Goal: Ask a question

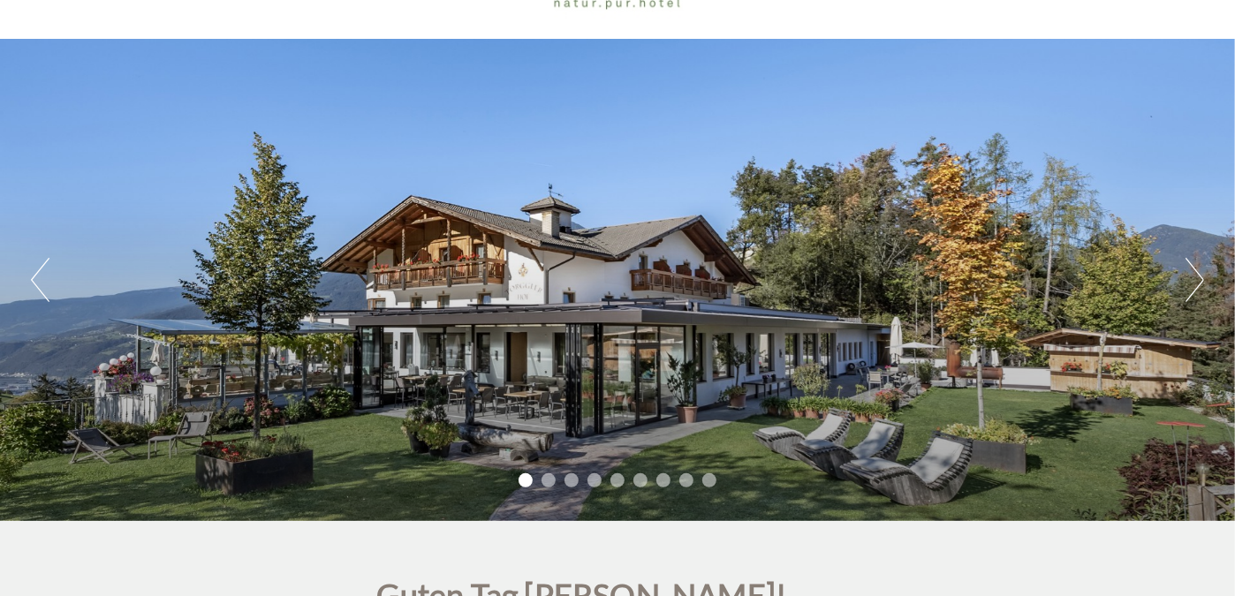
click at [1194, 272] on button "Next" at bounding box center [1194, 280] width 19 height 44
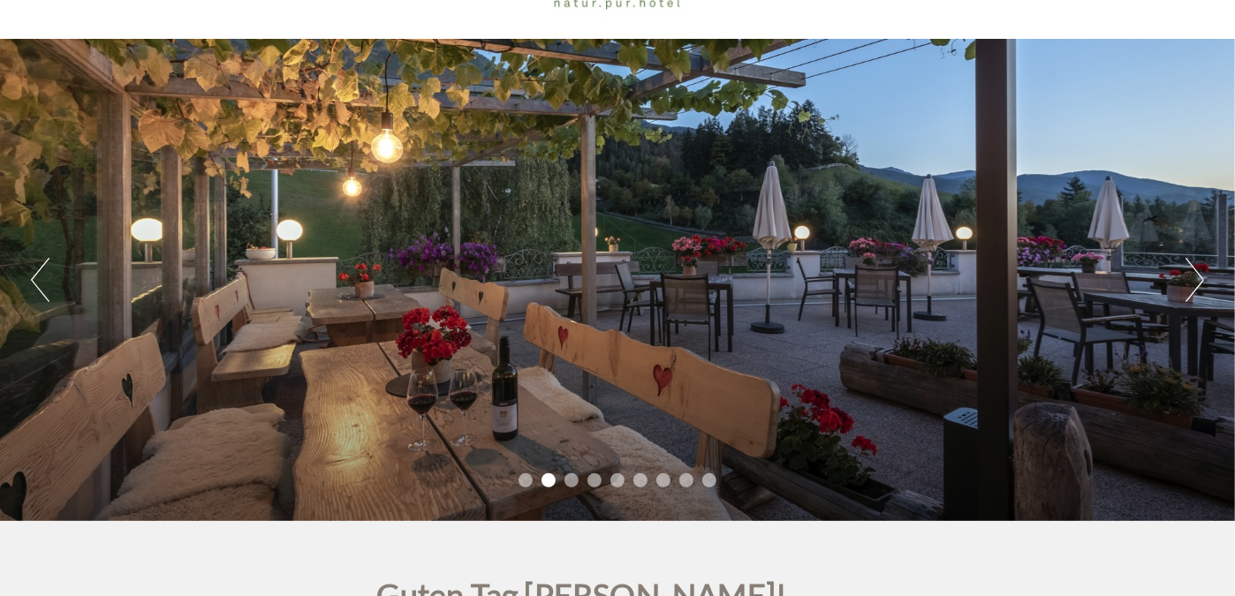
click at [1194, 272] on button "Next" at bounding box center [1194, 280] width 19 height 44
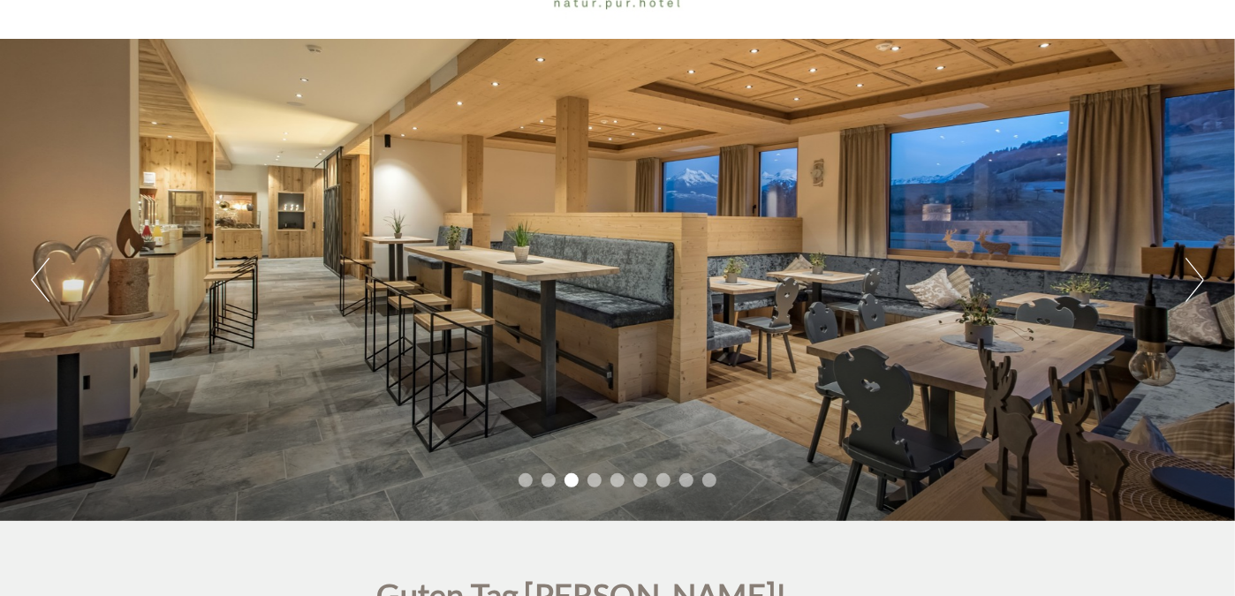
click at [1194, 272] on button "Next" at bounding box center [1194, 280] width 19 height 44
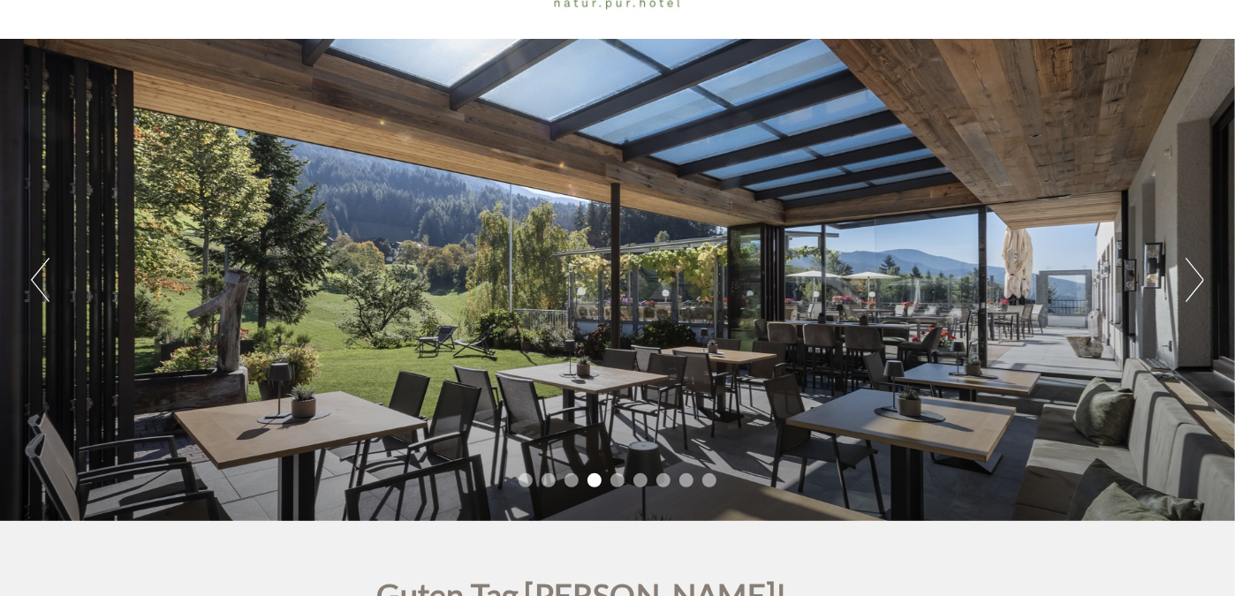
click at [1194, 272] on button "Next" at bounding box center [1194, 280] width 19 height 44
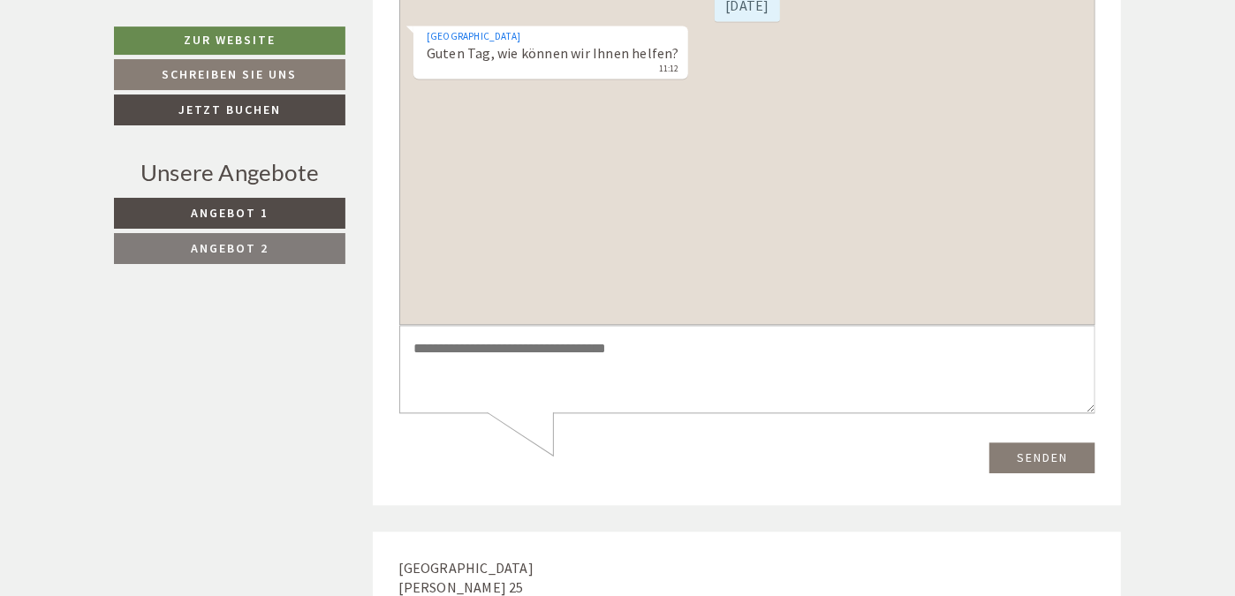
scroll to position [6086, 0]
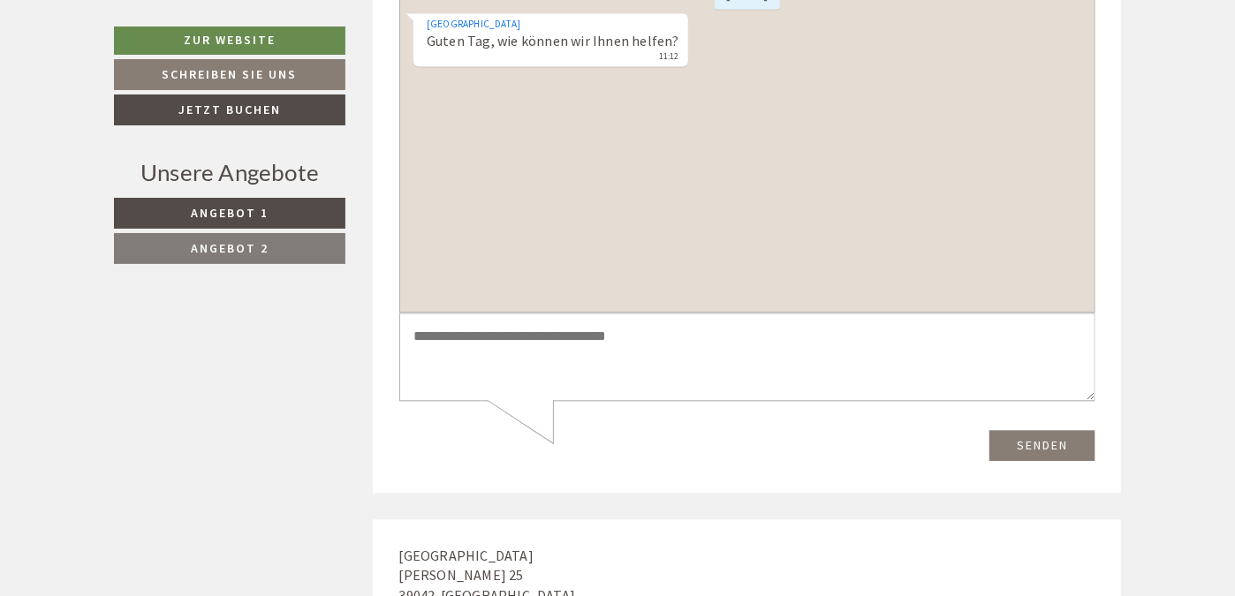
click at [460, 346] on textarea at bounding box center [746, 357] width 696 height 89
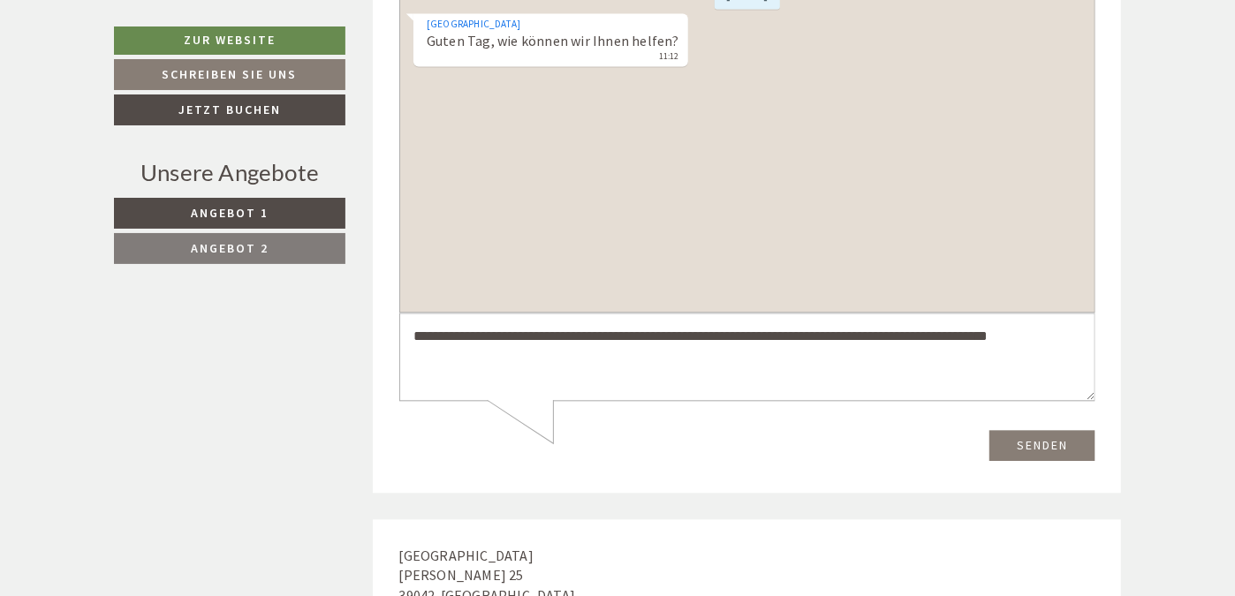
type textarea "**********"
click at [1028, 443] on button "Senden" at bounding box center [1041, 445] width 106 height 31
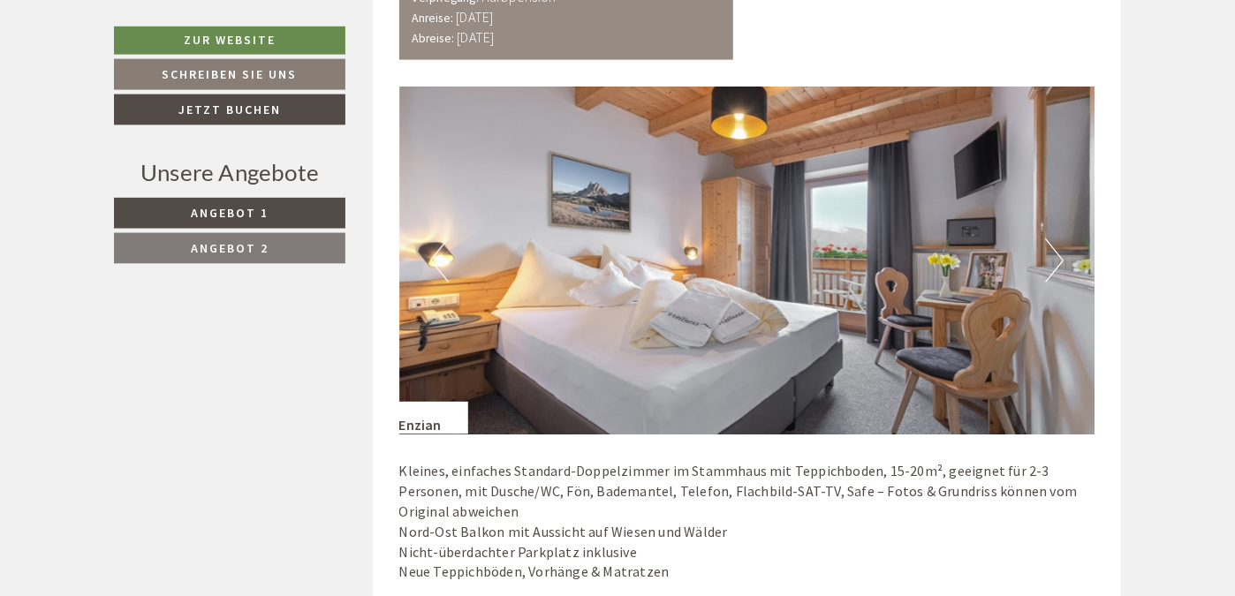
scroll to position [1404, 0]
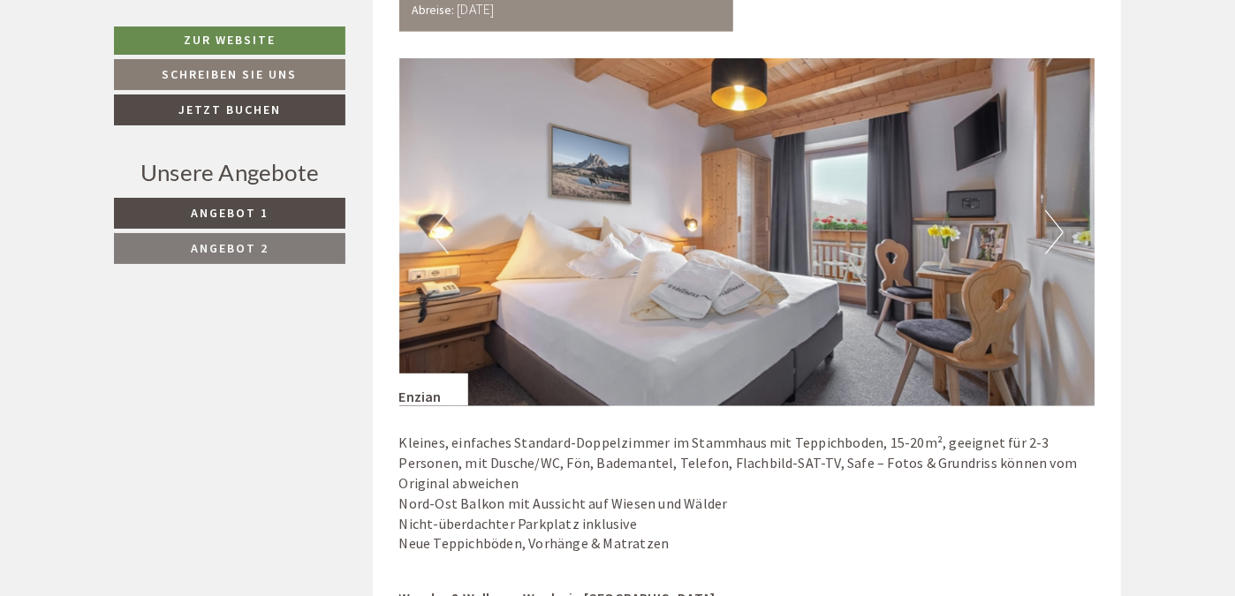
click at [1056, 231] on button "Next" at bounding box center [1054, 232] width 19 height 44
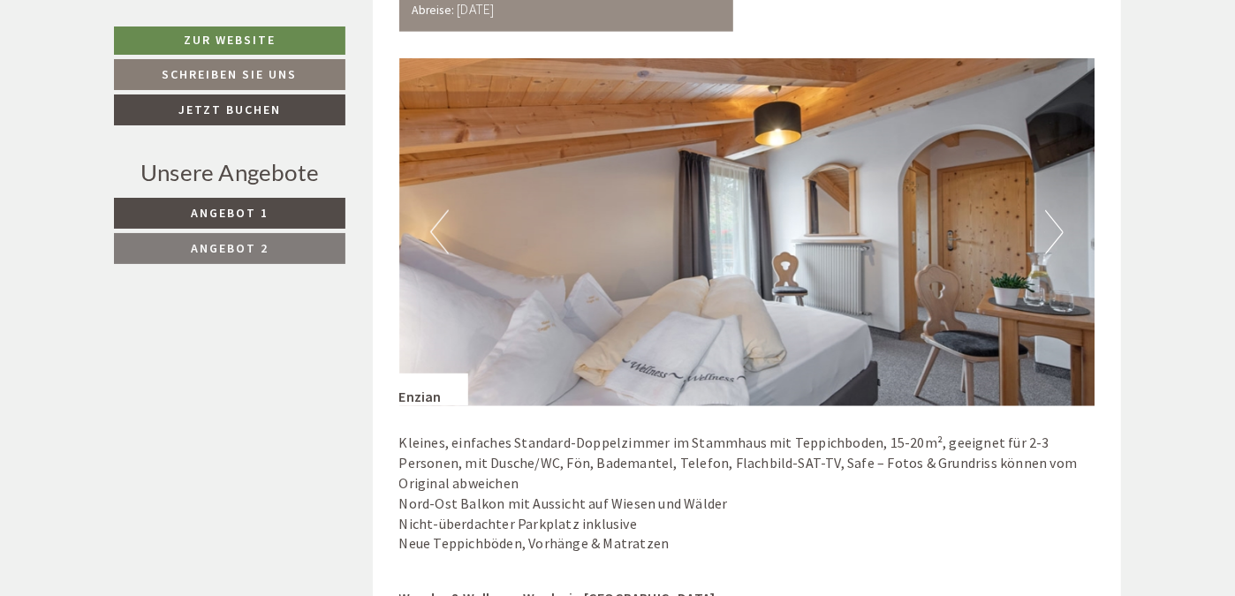
click at [1064, 232] on img at bounding box center [747, 232] width 696 height 348
click at [1057, 231] on button "Next" at bounding box center [1054, 232] width 19 height 44
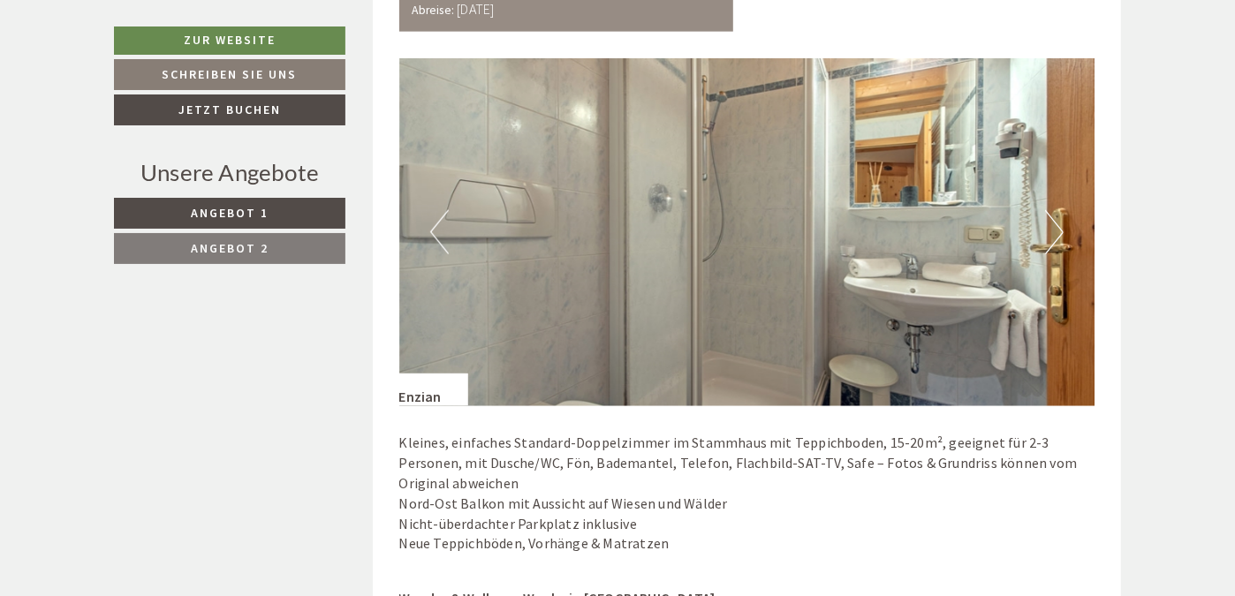
click at [1057, 231] on button "Next" at bounding box center [1054, 232] width 19 height 44
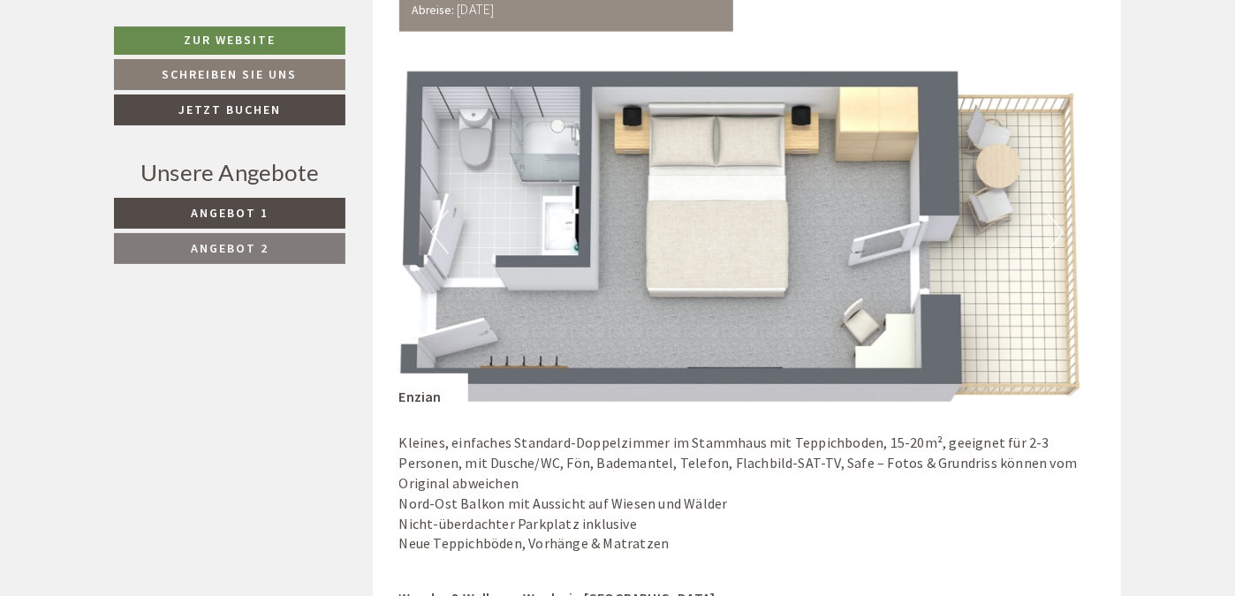
click at [1057, 231] on button "Next" at bounding box center [1054, 232] width 19 height 44
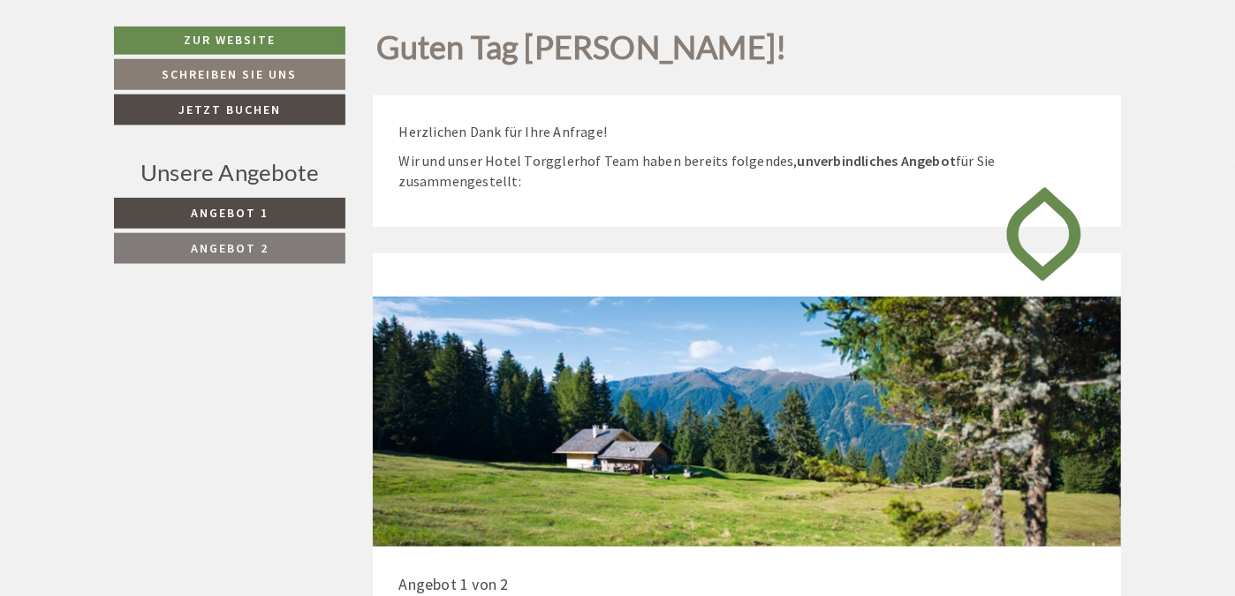
scroll to position [562, 0]
